Goal: Find specific page/section: Find specific page/section

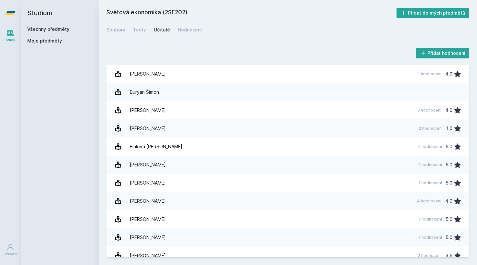
click at [57, 29] on link "Všechny předměty" at bounding box center [48, 29] width 42 height 6
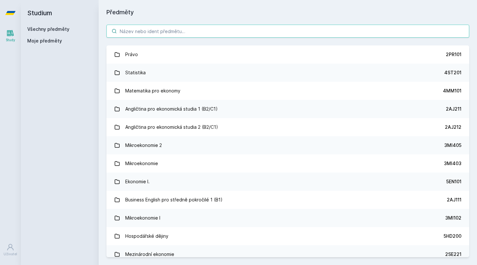
click at [134, 33] on input "search" at bounding box center [287, 31] width 363 height 13
paste input "2SE202"
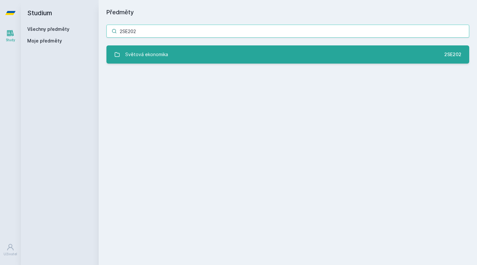
type input "2SE202"
click at [144, 53] on div "Světová ekonomika" at bounding box center [146, 54] width 43 height 13
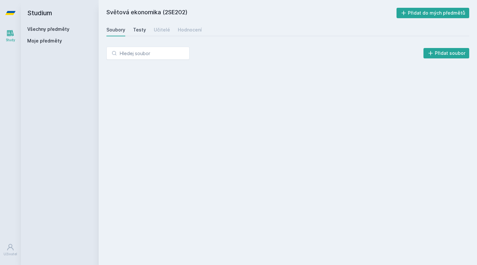
click at [142, 32] on div "Testy" at bounding box center [139, 30] width 13 height 6
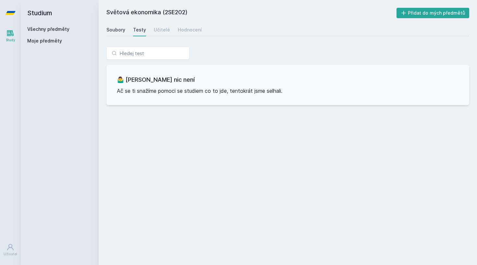
click at [114, 34] on link "Soubory" at bounding box center [115, 29] width 19 height 13
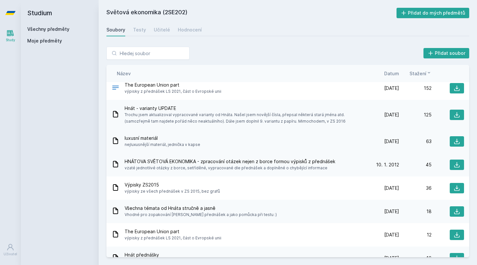
scroll to position [9, 0]
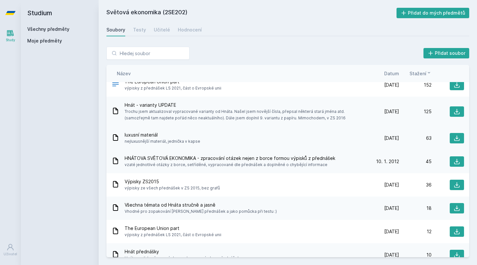
click at [168, 139] on span "nejluxusnější materiál, jednička v kapse" at bounding box center [163, 141] width 76 height 6
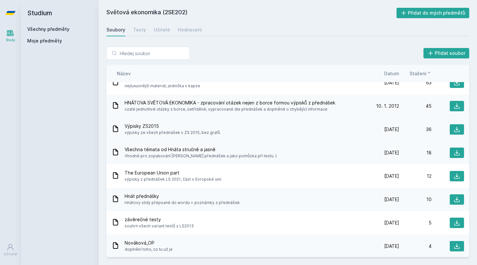
scroll to position [147, 0]
